Goal: Complete application form

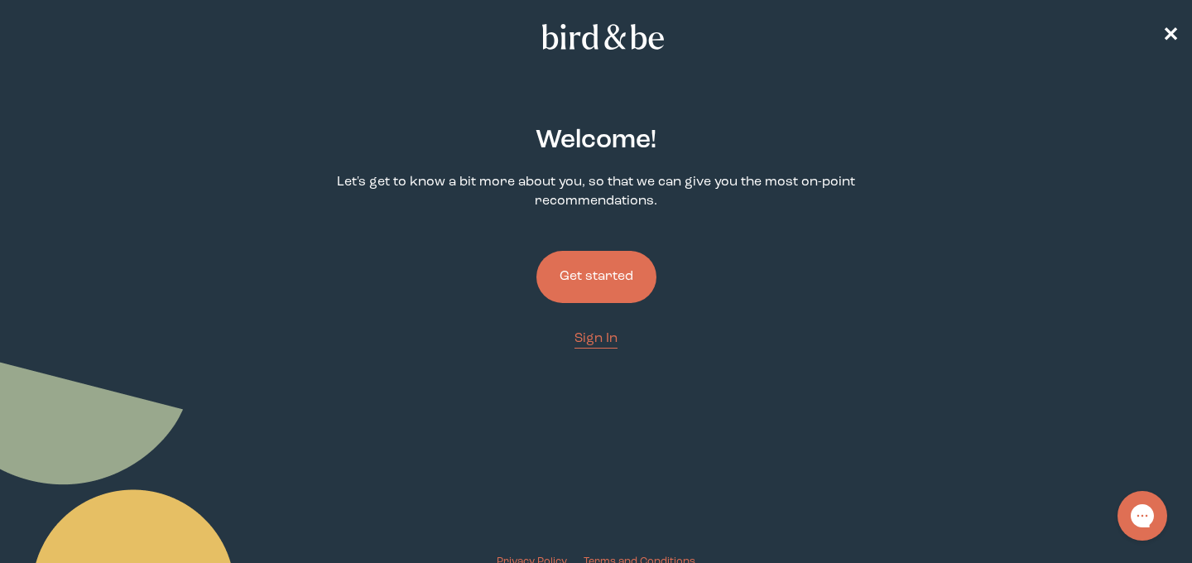
click at [587, 279] on button "Get started" at bounding box center [597, 277] width 120 height 52
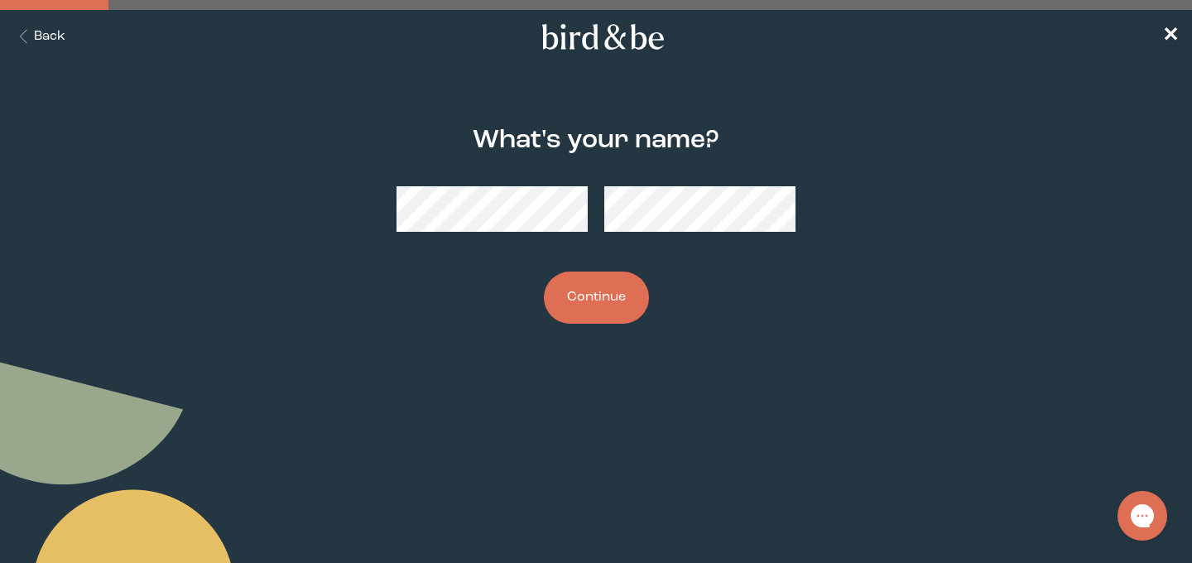
click at [628, 294] on button "Continue" at bounding box center [596, 298] width 105 height 52
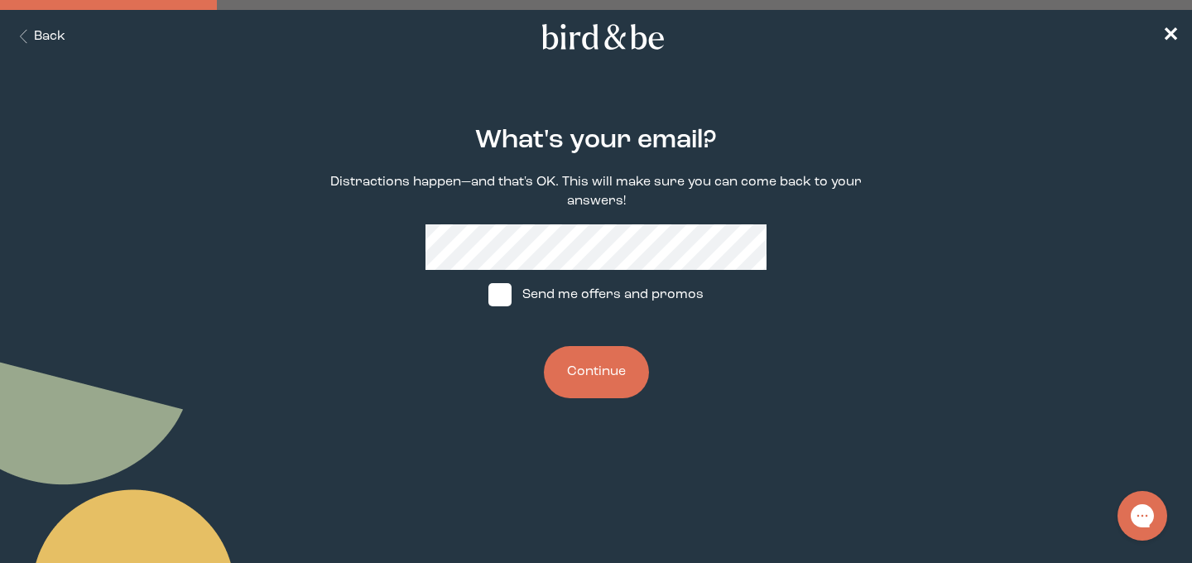
click at [46, 34] on button "Back" at bounding box center [39, 36] width 52 height 19
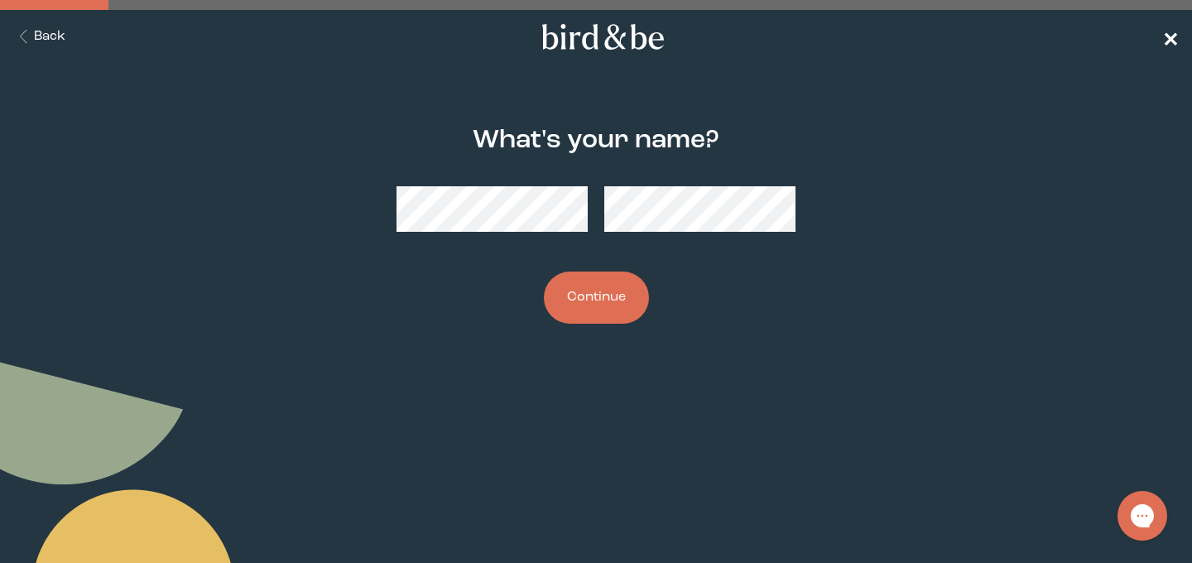
click at [1169, 36] on span "✕" at bounding box center [1170, 37] width 17 height 20
